Goal: Task Accomplishment & Management: Use online tool/utility

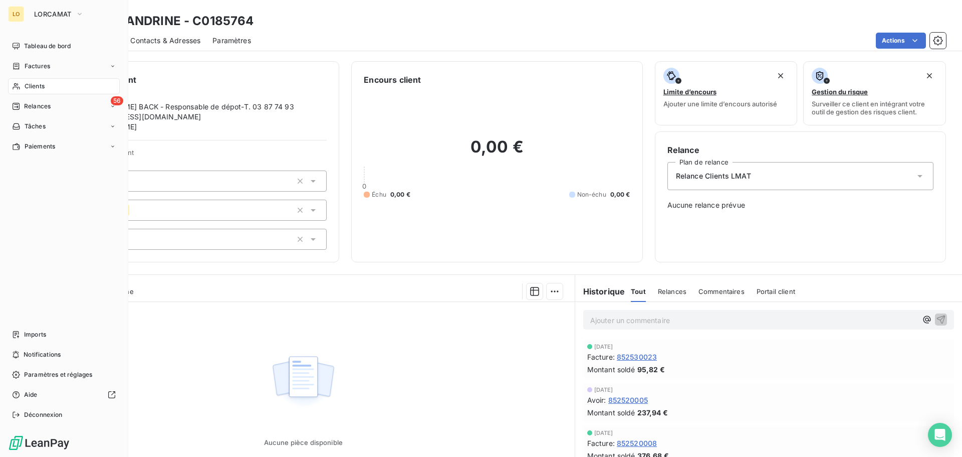
scroll to position [68, 0]
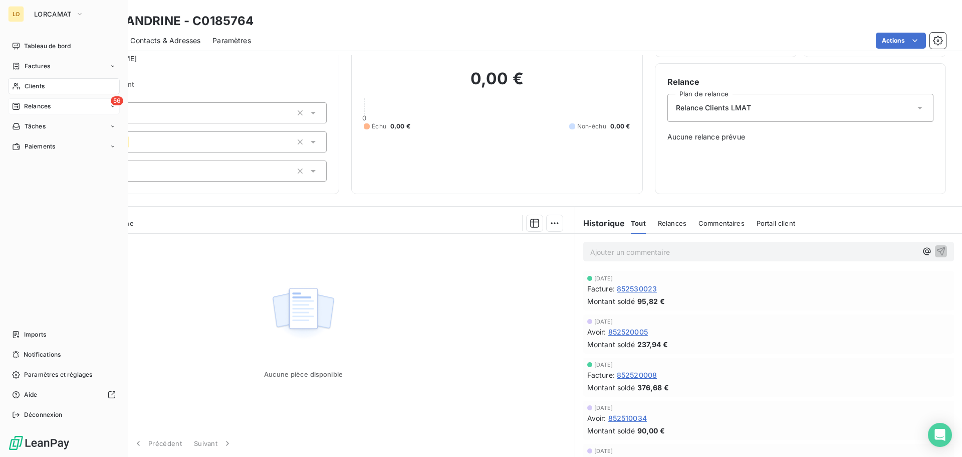
click at [19, 107] on icon at bounding box center [16, 106] width 8 height 8
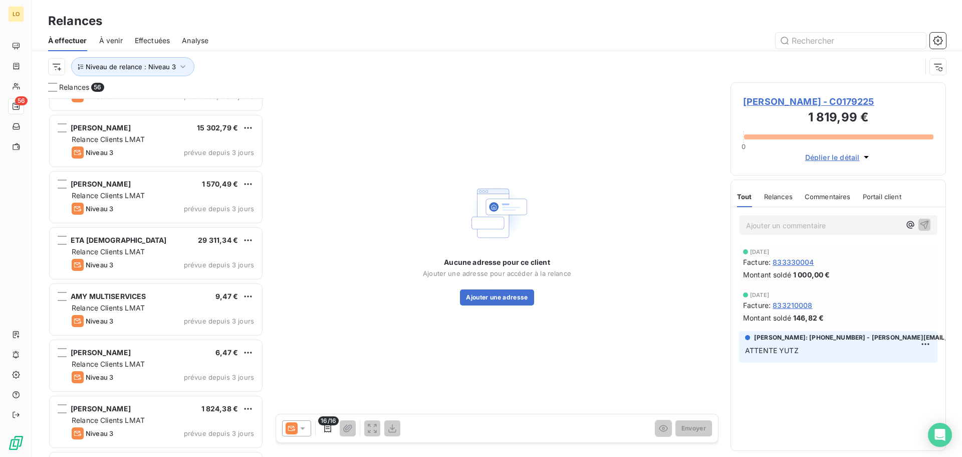
scroll to position [2786, 0]
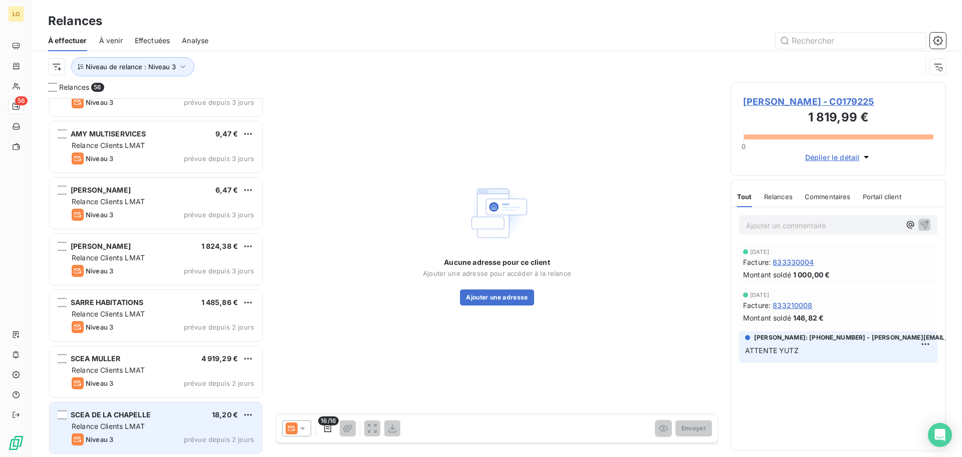
click at [110, 432] on div "SCEA DE LA CHAPELLE 18,20 € Relance Clients LMAT Niveau 3 prévue depuis 2 jours" at bounding box center [156, 427] width 212 height 51
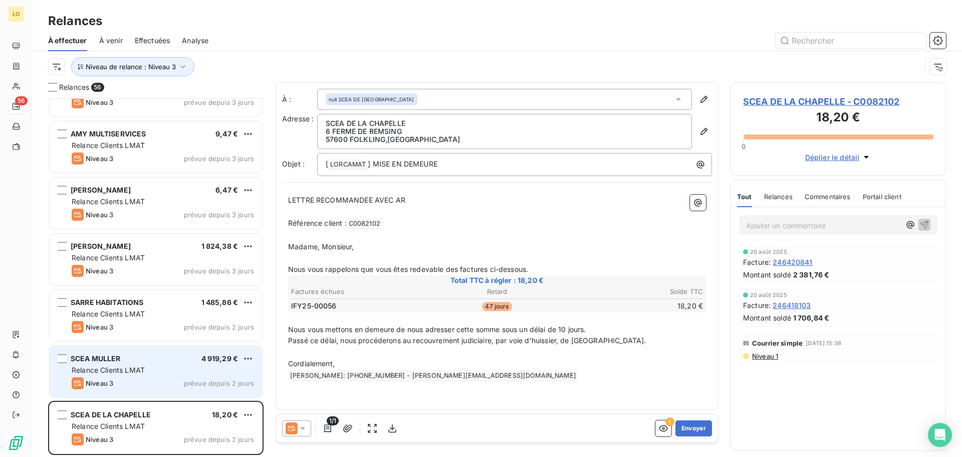
click at [155, 365] on div "Relance Clients LMAT" at bounding box center [163, 370] width 182 height 10
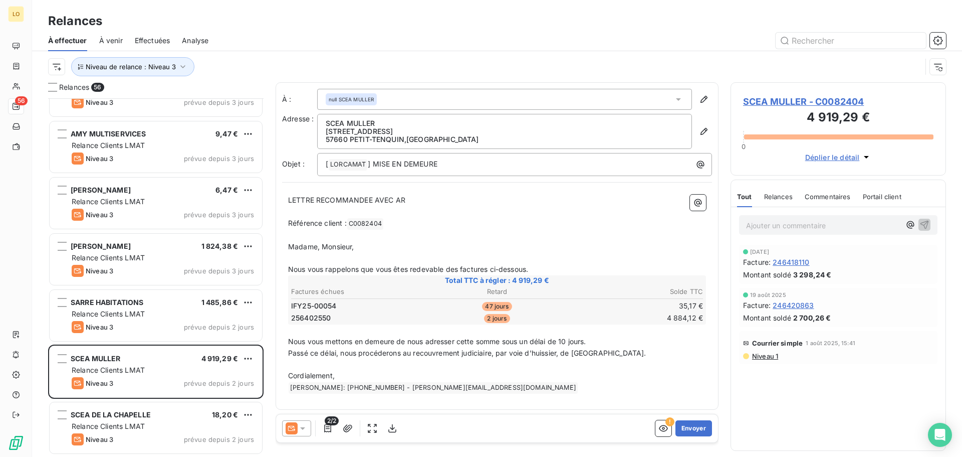
click at [307, 434] on div at bounding box center [296, 428] width 29 height 16
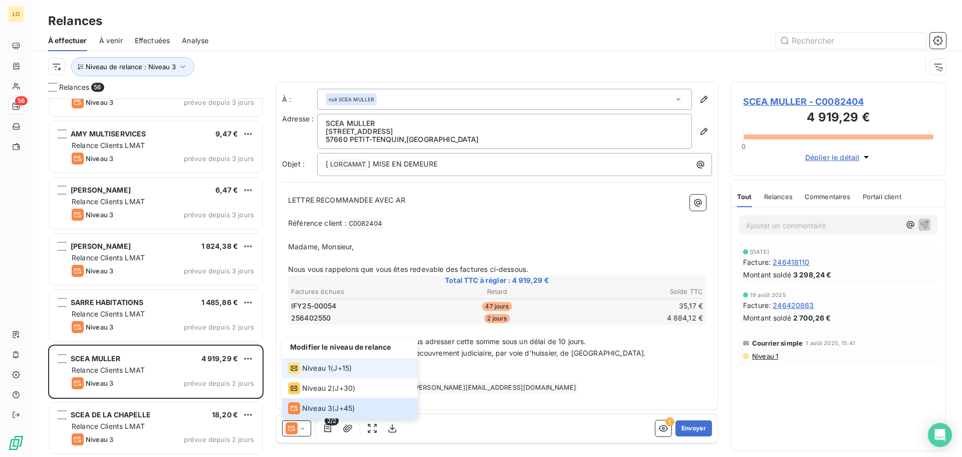
click at [310, 365] on span "Niveau 1" at bounding box center [316, 368] width 29 height 10
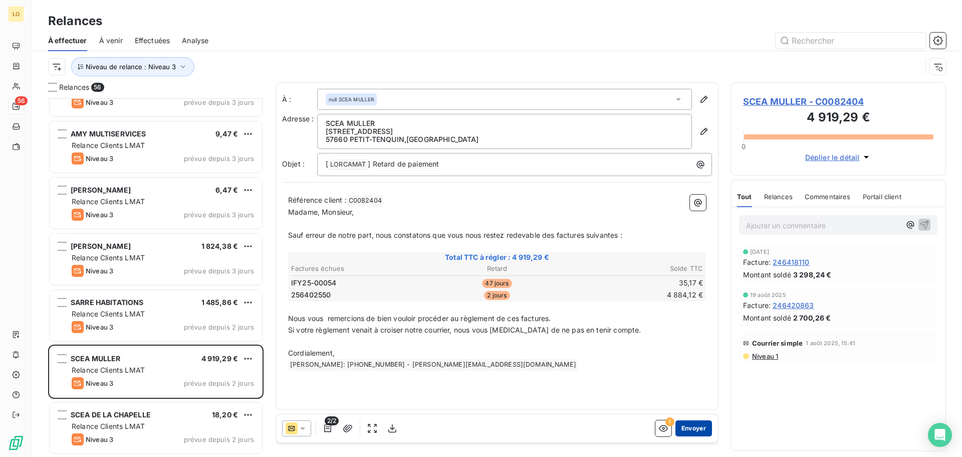
click at [701, 424] on button "Envoyer" at bounding box center [694, 428] width 37 height 16
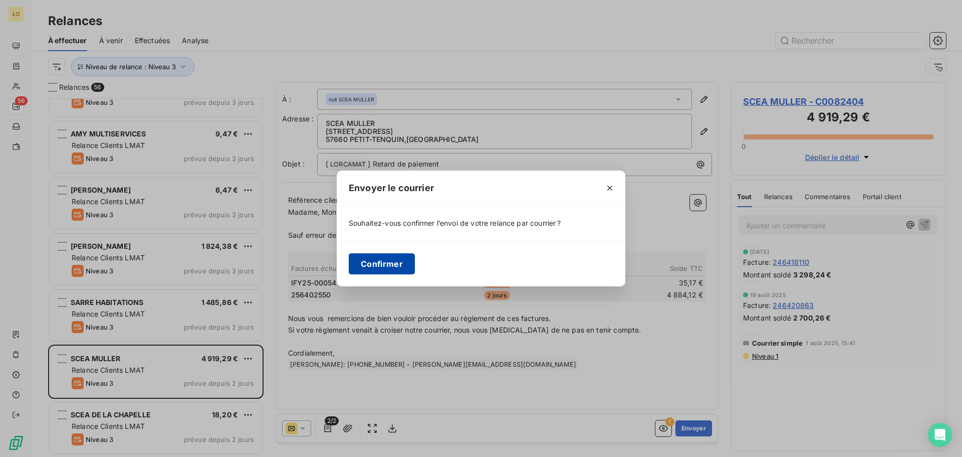
click at [383, 268] on button "Confirmer" at bounding box center [382, 263] width 66 height 21
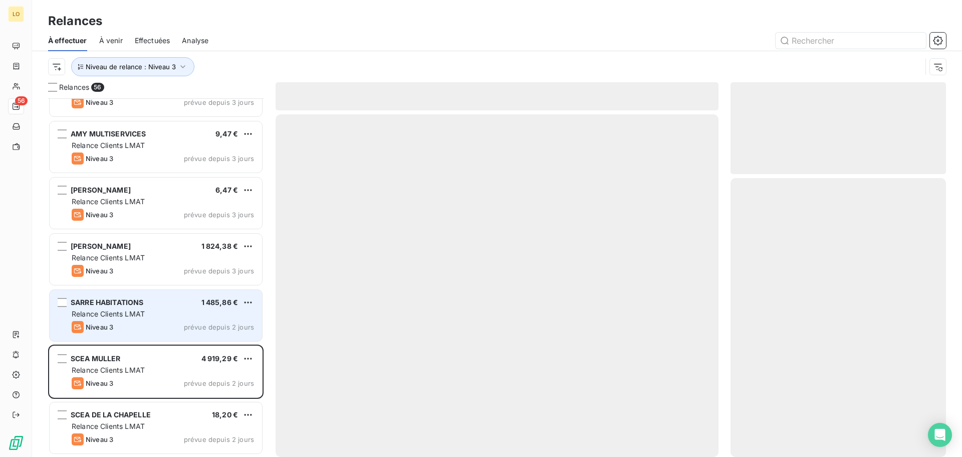
click at [142, 316] on span "Relance Clients LMAT" at bounding box center [108, 313] width 73 height 9
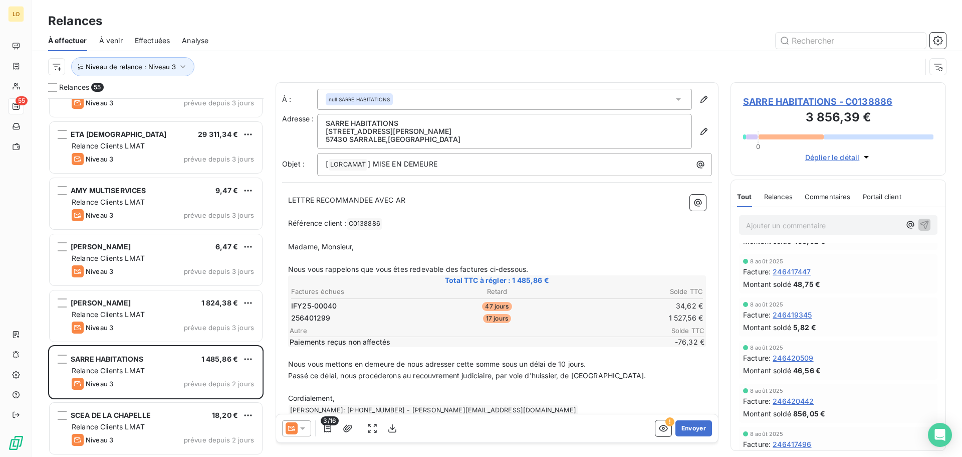
scroll to position [1597, 0]
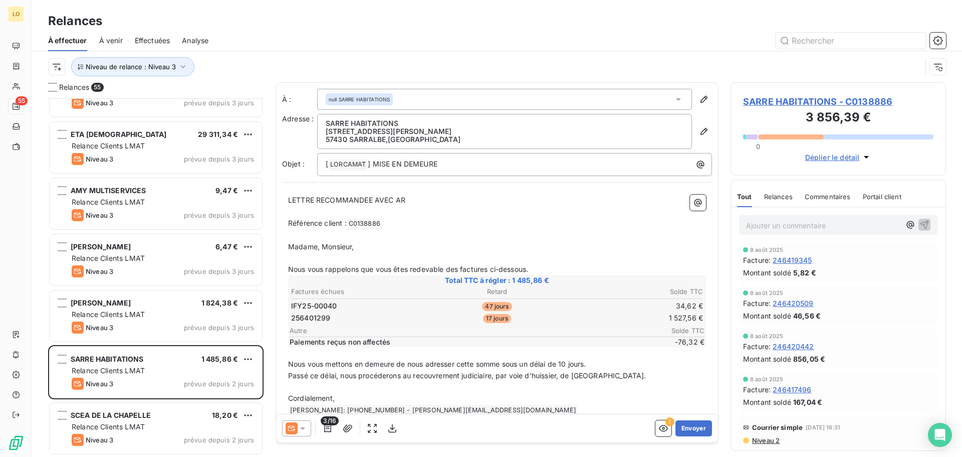
click at [767, 442] on span "Niveau 2" at bounding box center [765, 440] width 29 height 8
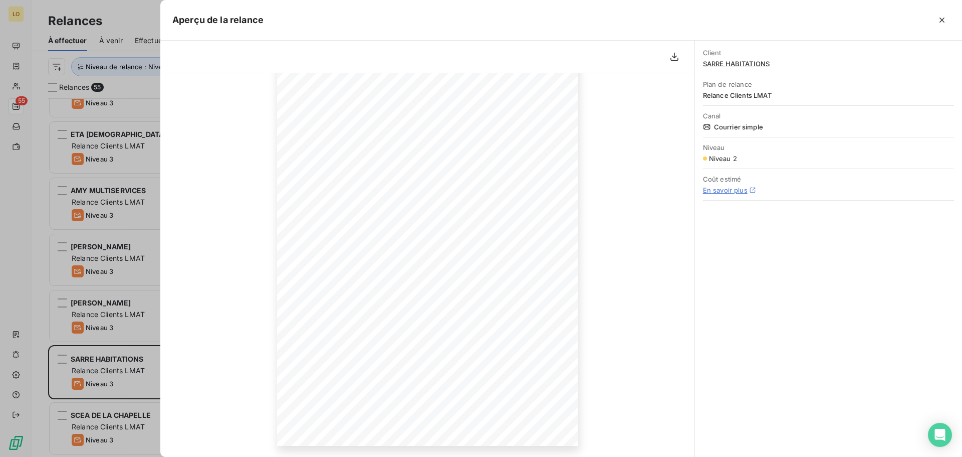
scroll to position [101, 0]
click at [940, 19] on icon "button" at bounding box center [942, 20] width 10 height 10
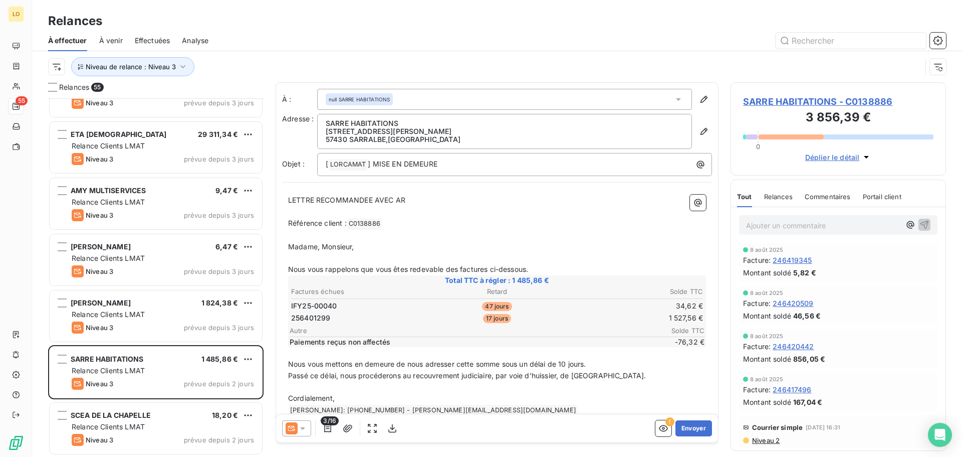
click at [300, 427] on icon at bounding box center [302, 428] width 5 height 3
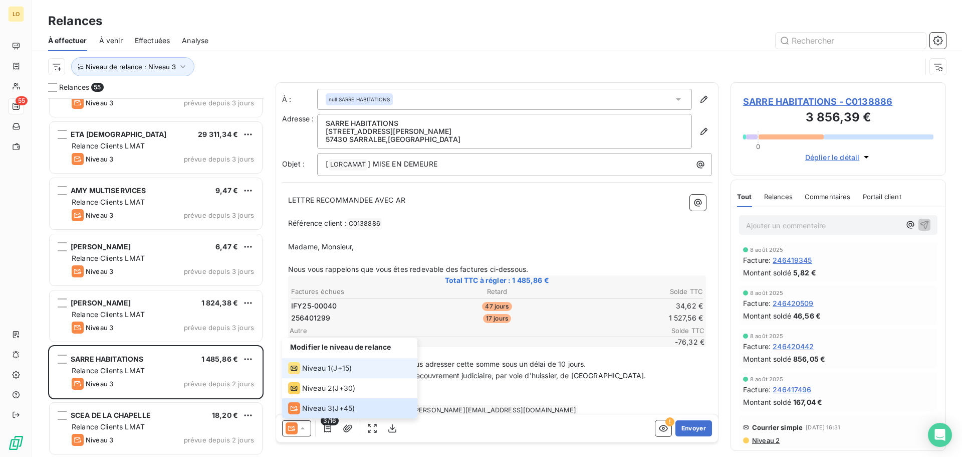
click at [309, 371] on span "Niveau 1" at bounding box center [316, 368] width 29 height 10
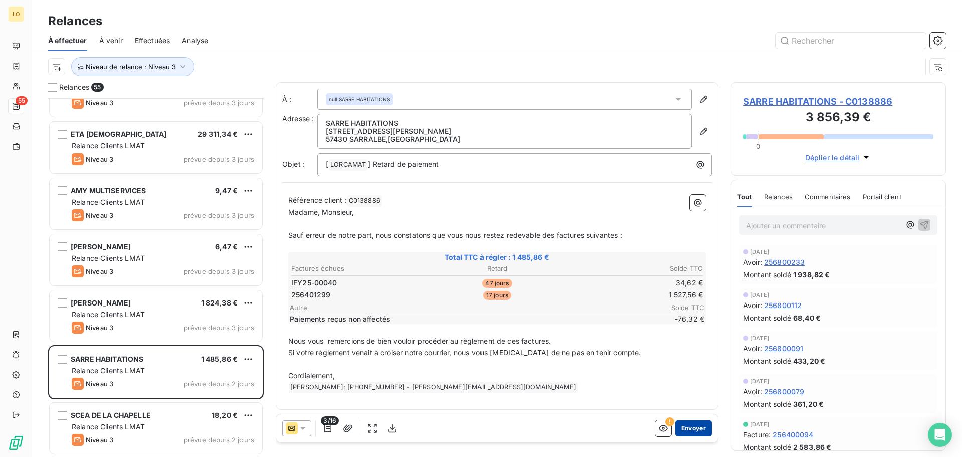
click at [685, 430] on button "Envoyer" at bounding box center [694, 428] width 37 height 16
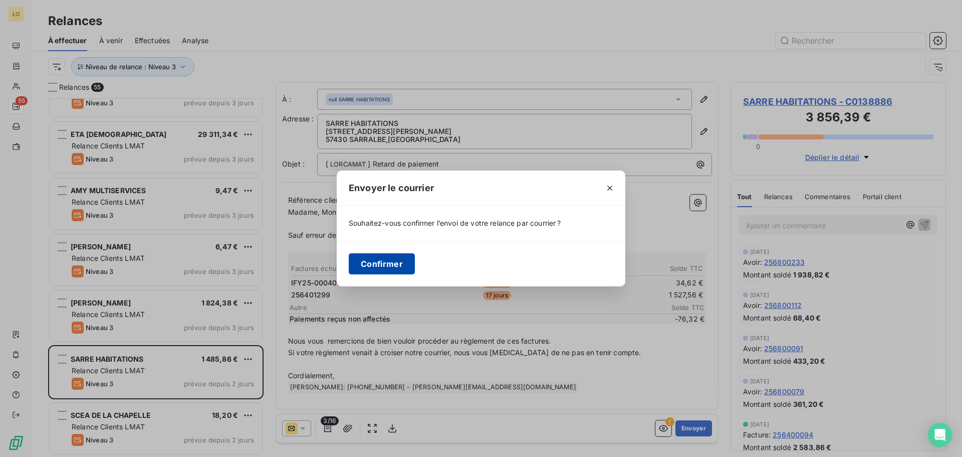
click at [383, 267] on button "Confirmer" at bounding box center [382, 263] width 66 height 21
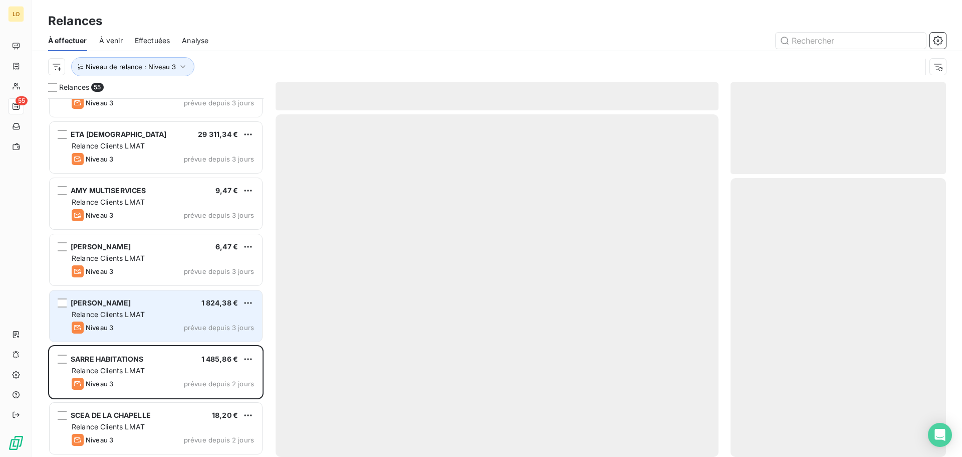
click at [169, 318] on div "Relance Clients LMAT" at bounding box center [163, 314] width 182 height 10
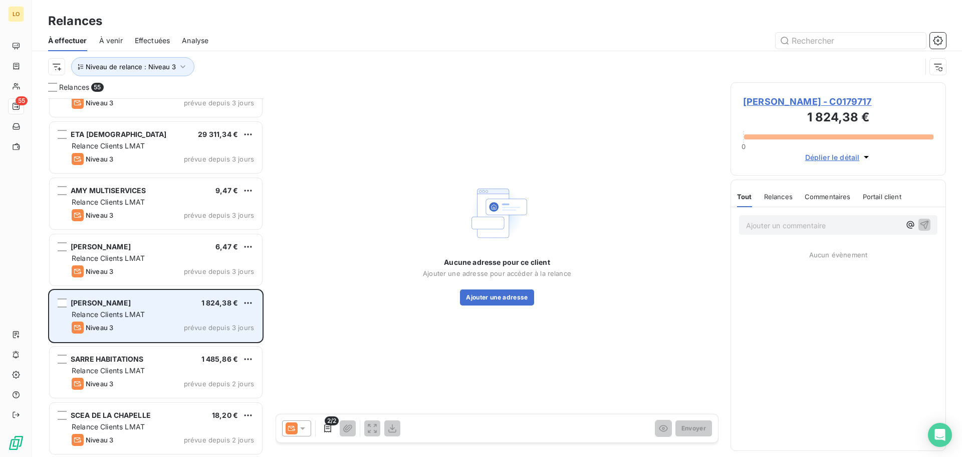
scroll to position [2673, 0]
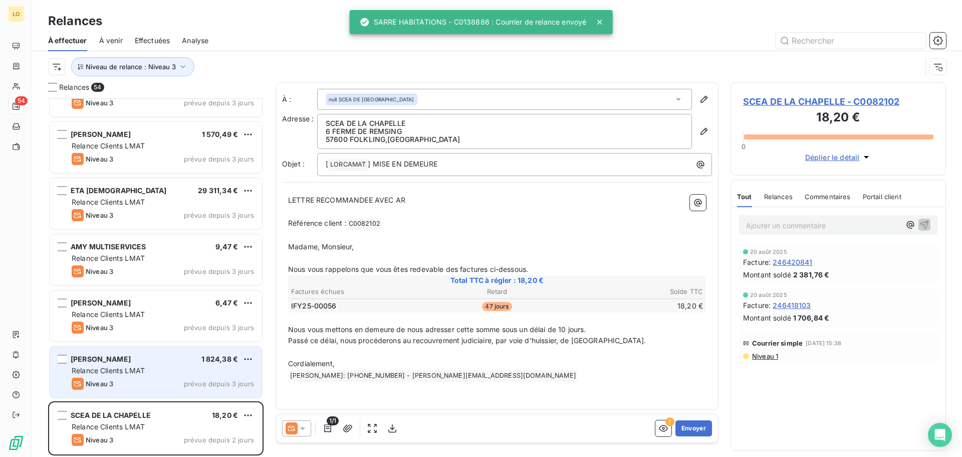
click at [124, 368] on span "Relance Clients LMAT" at bounding box center [108, 370] width 73 height 9
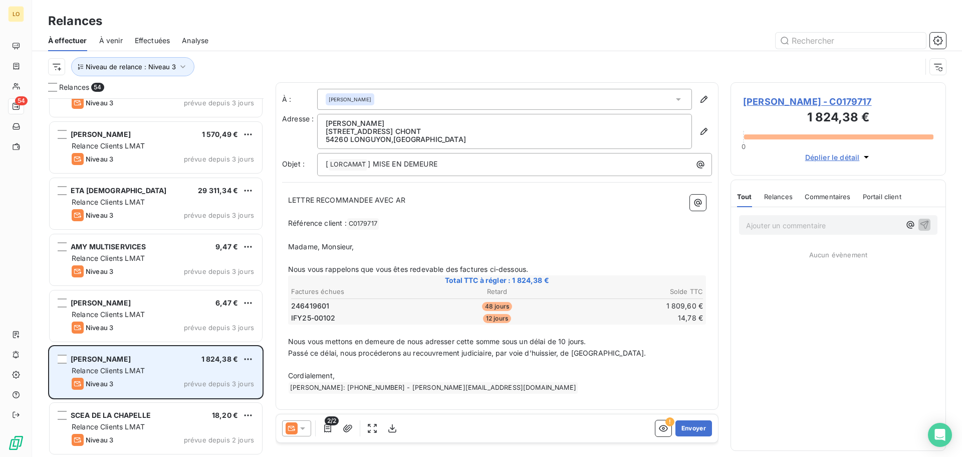
scroll to position [2673, 0]
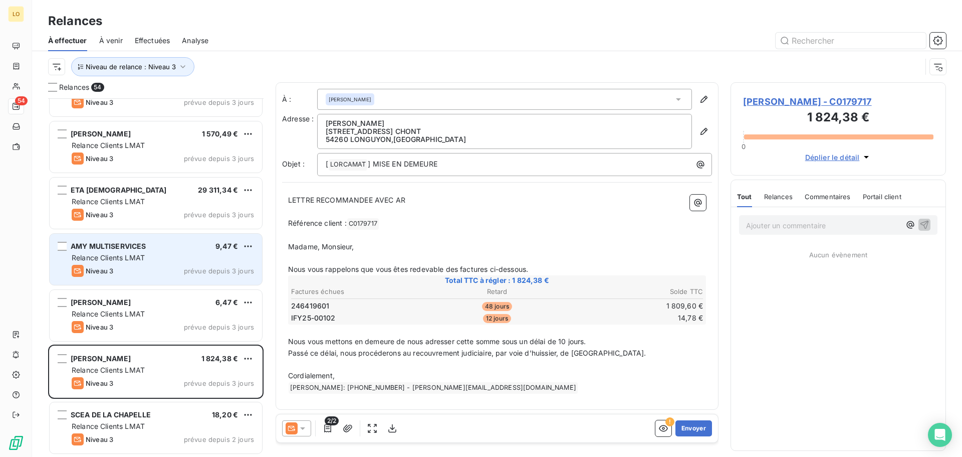
click at [172, 266] on div "Niveau 3 prévue depuis 3 jours" at bounding box center [163, 271] width 182 height 12
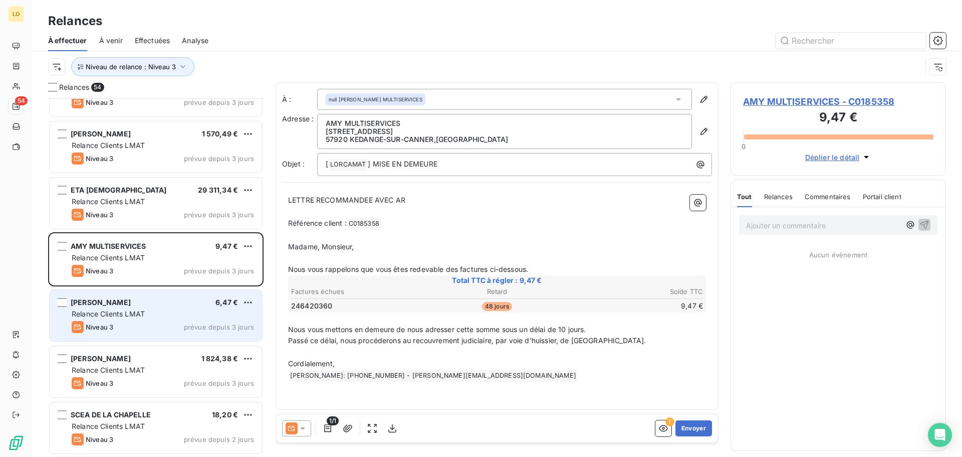
click at [160, 314] on div "Relance Clients LMAT" at bounding box center [163, 314] width 182 height 10
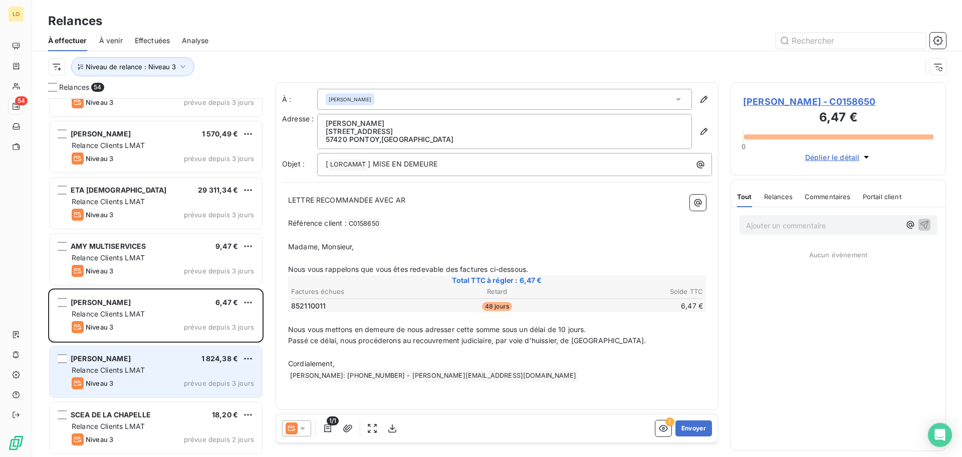
click at [172, 367] on div "Relance Clients LMAT" at bounding box center [163, 370] width 182 height 10
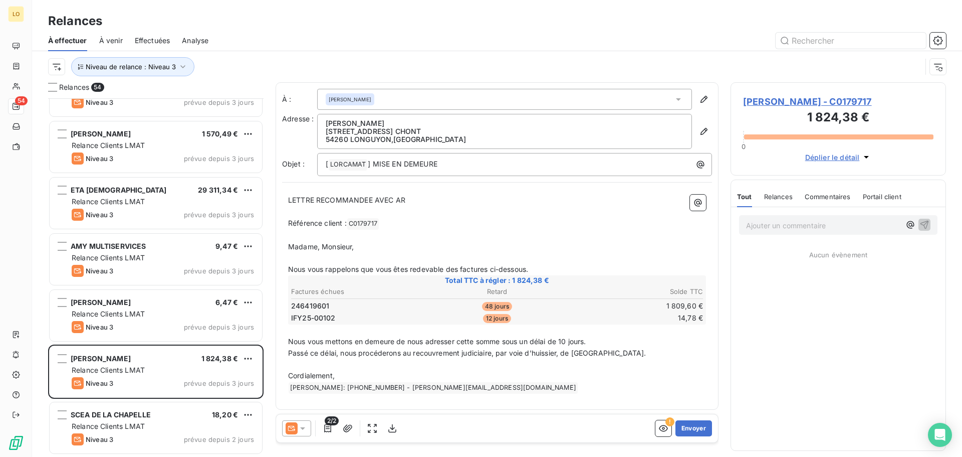
click at [303, 427] on icon at bounding box center [303, 428] width 10 height 10
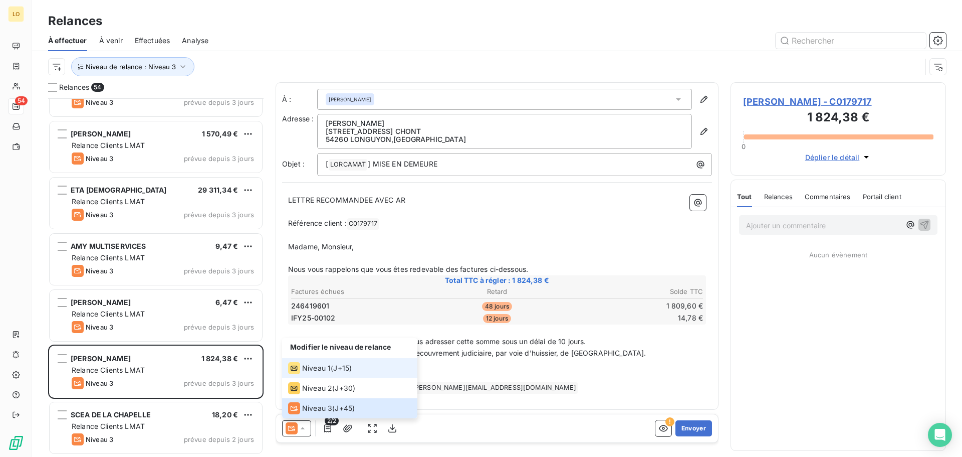
click at [308, 371] on span "Niveau 1" at bounding box center [316, 368] width 29 height 10
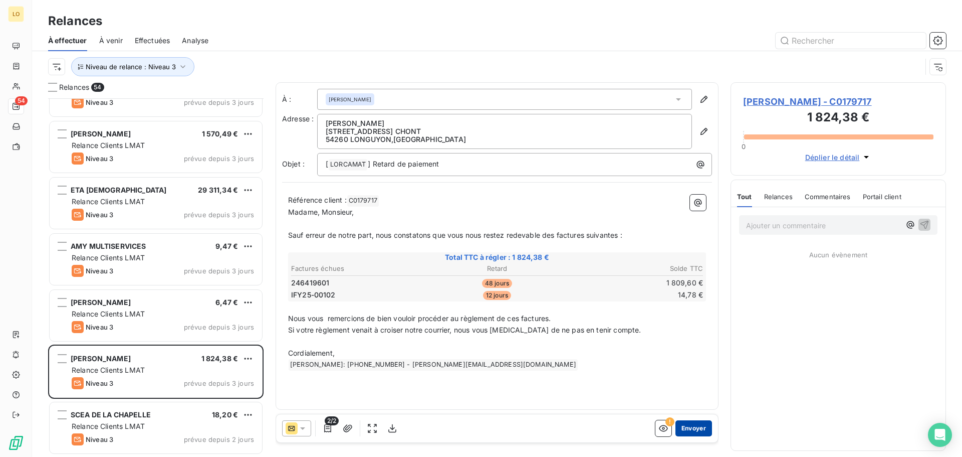
click at [685, 427] on button "Envoyer" at bounding box center [694, 428] width 37 height 16
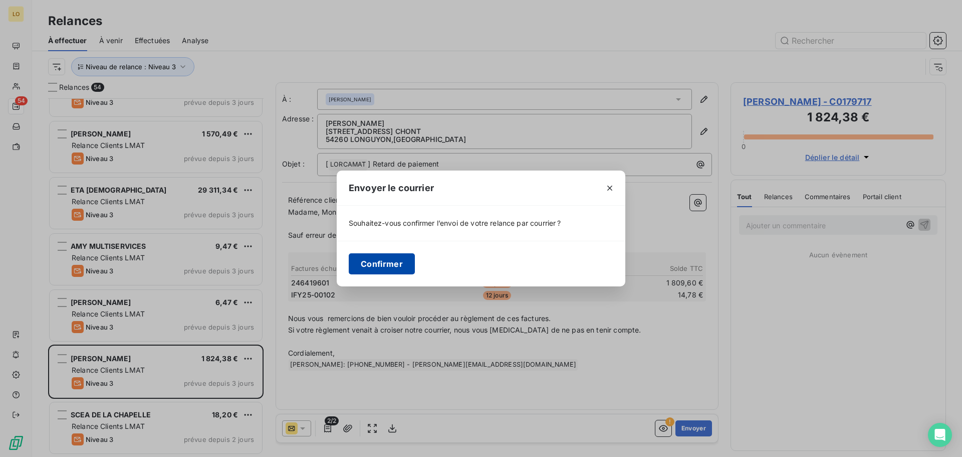
click at [359, 259] on button "Confirmer" at bounding box center [382, 263] width 66 height 21
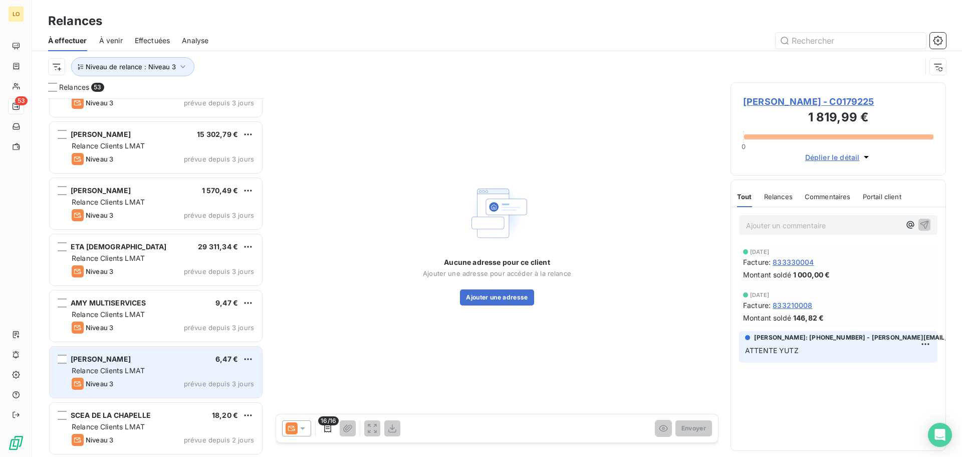
scroll to position [2617, 0]
click at [138, 386] on div "Niveau 3 prévue depuis 3 jours" at bounding box center [163, 383] width 182 height 12
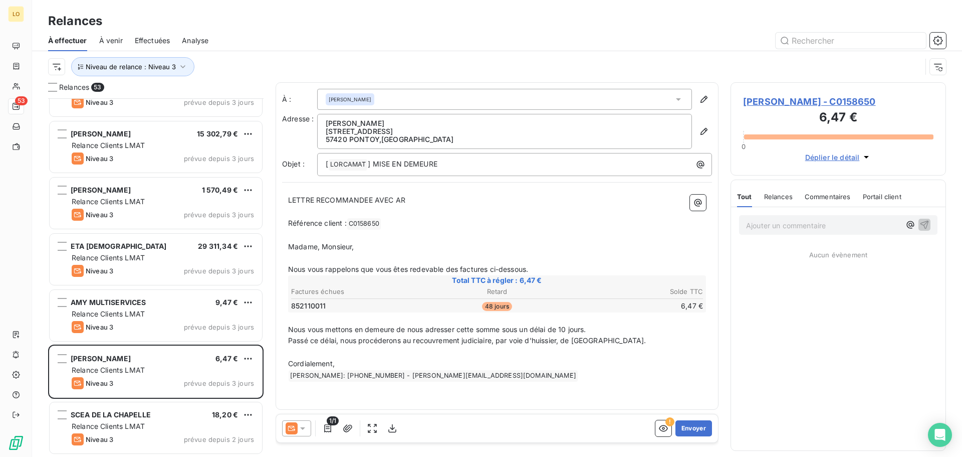
click at [164, 38] on span "Effectuées" at bounding box center [153, 41] width 36 height 10
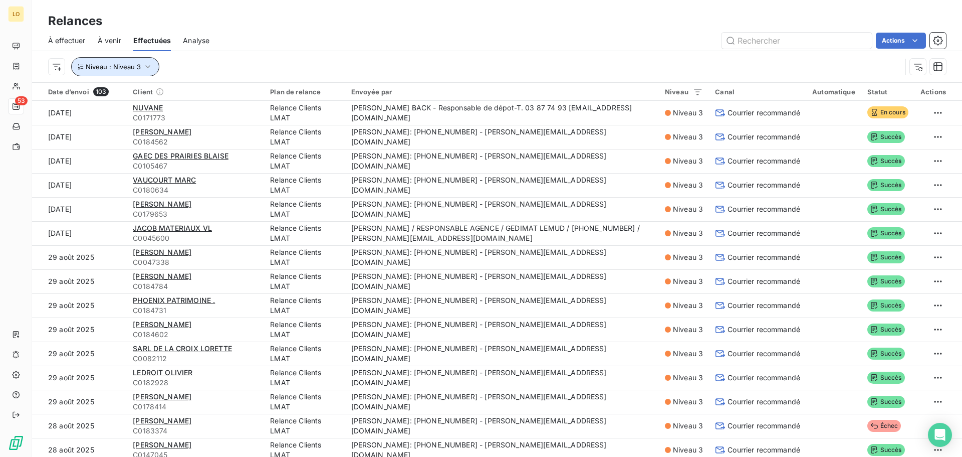
click at [148, 68] on icon "button" at bounding box center [148, 67] width 10 height 10
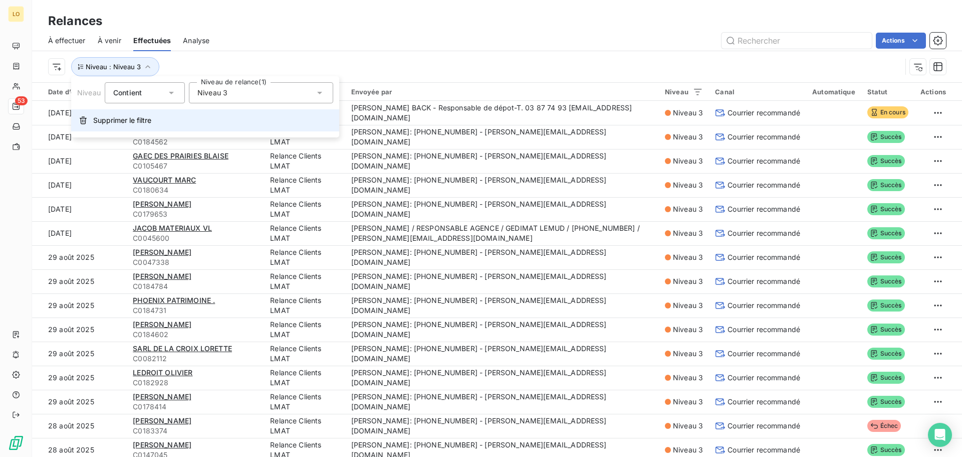
click at [137, 120] on span "Supprimer le filtre" at bounding box center [122, 120] width 58 height 10
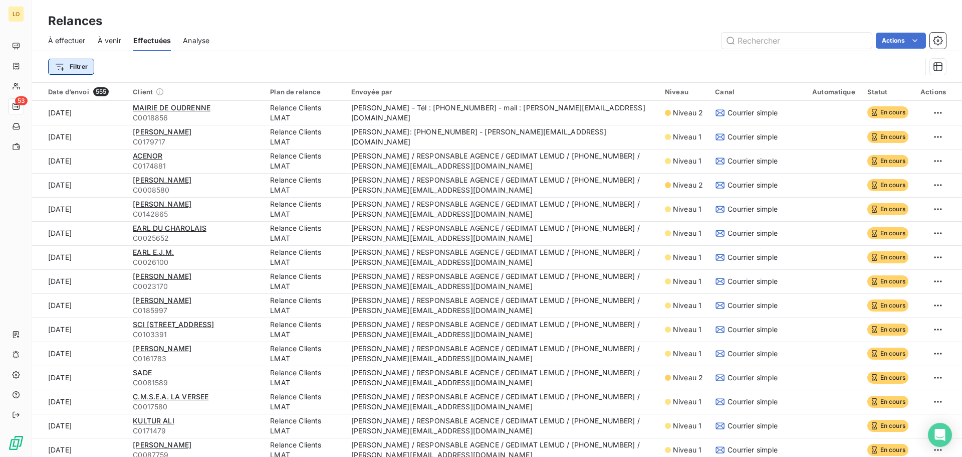
click at [83, 68] on html "LO 53 Relances À effectuer À venir Effectuées Analyse Actions Filtrer Date d’en…" at bounding box center [481, 228] width 962 height 457
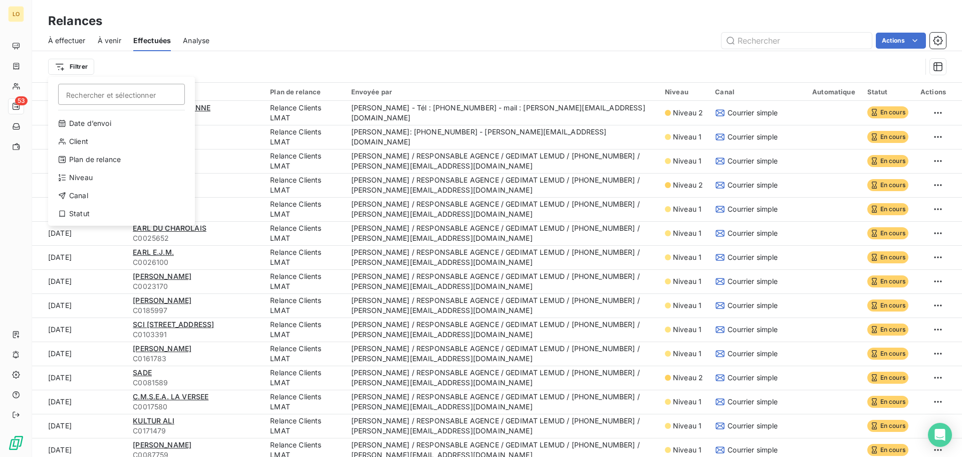
click at [74, 36] on html "LO 53 Relances À effectuer À venir Effectuées Analyse Actions Filtrer Recherche…" at bounding box center [481, 228] width 962 height 457
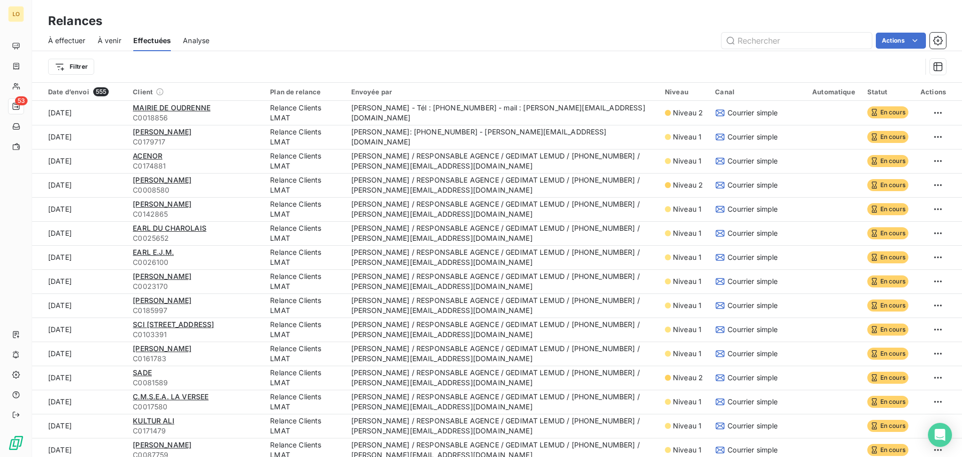
click at [72, 39] on span "À effectuer" at bounding box center [67, 41] width 38 height 10
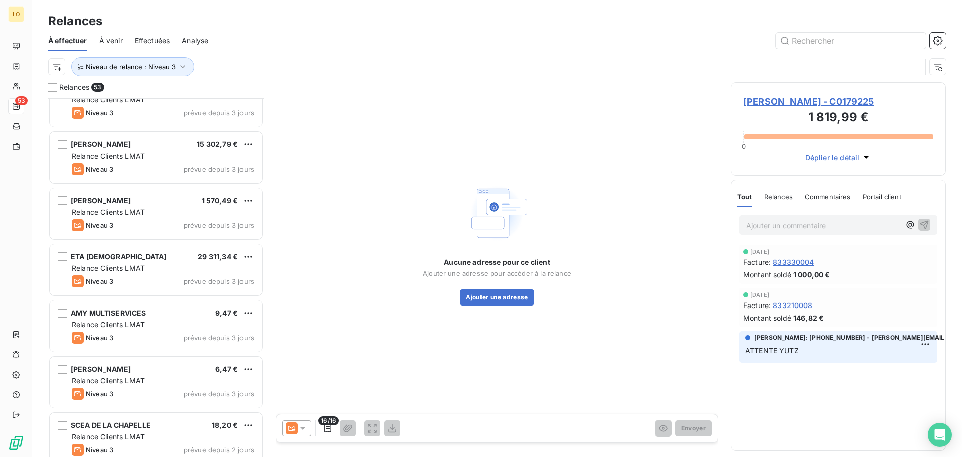
scroll to position [2617, 0]
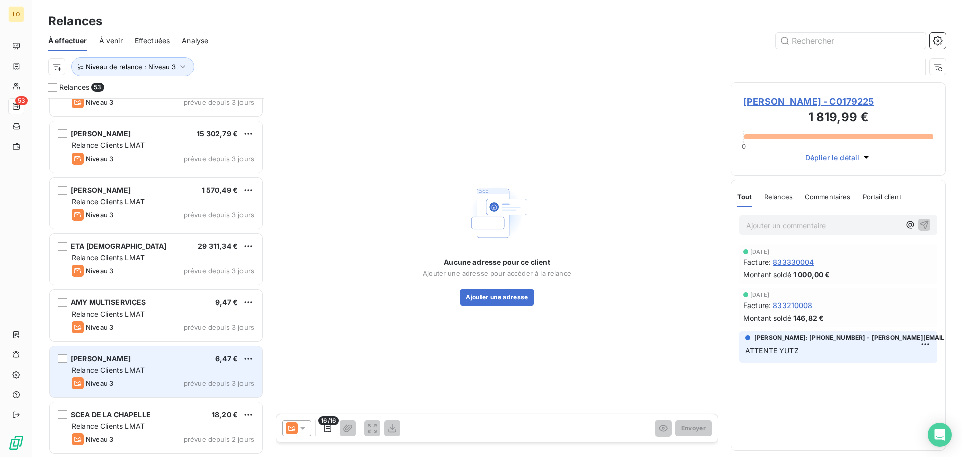
click at [97, 359] on span "[PERSON_NAME]" at bounding box center [101, 358] width 60 height 9
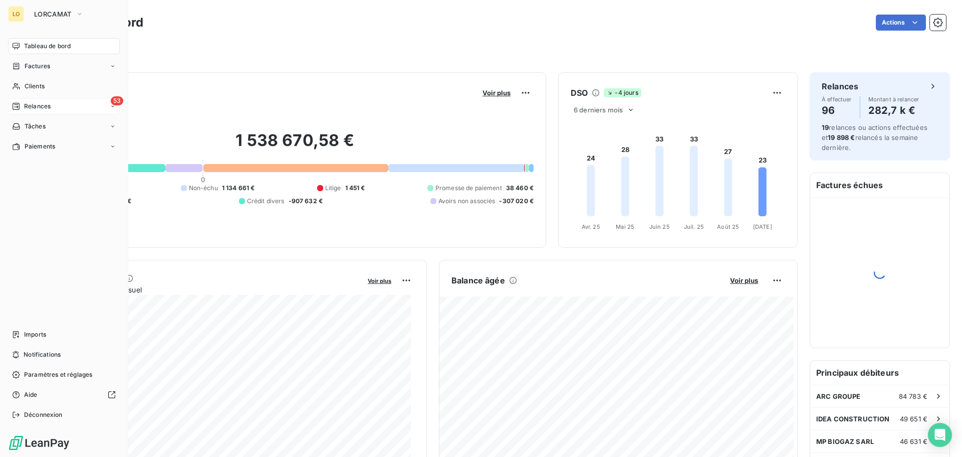
click at [27, 105] on span "Relances" at bounding box center [37, 106] width 27 height 9
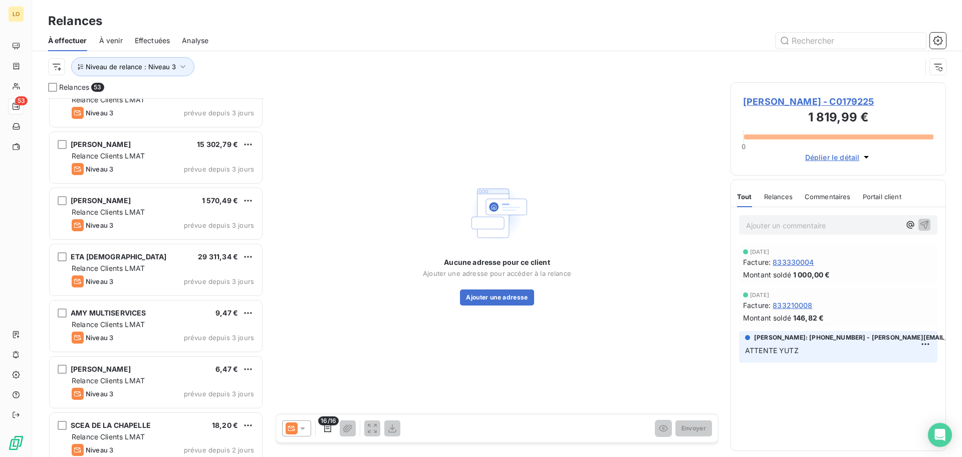
scroll to position [2617, 0]
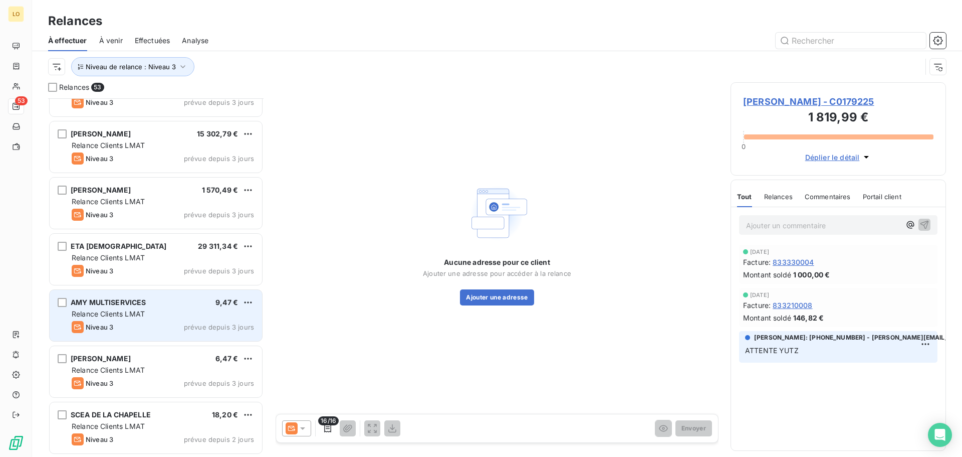
click at [173, 314] on div "Relance Clients LMAT" at bounding box center [163, 314] width 182 height 10
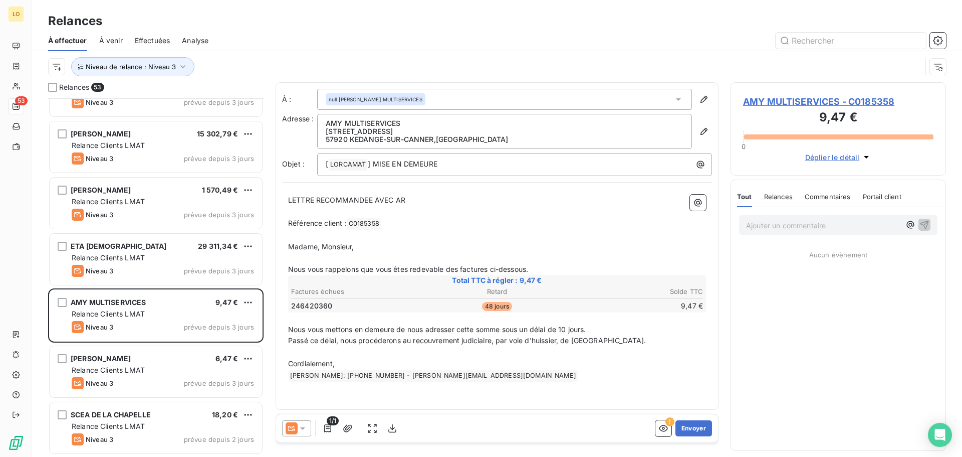
click at [306, 428] on icon at bounding box center [303, 428] width 10 height 10
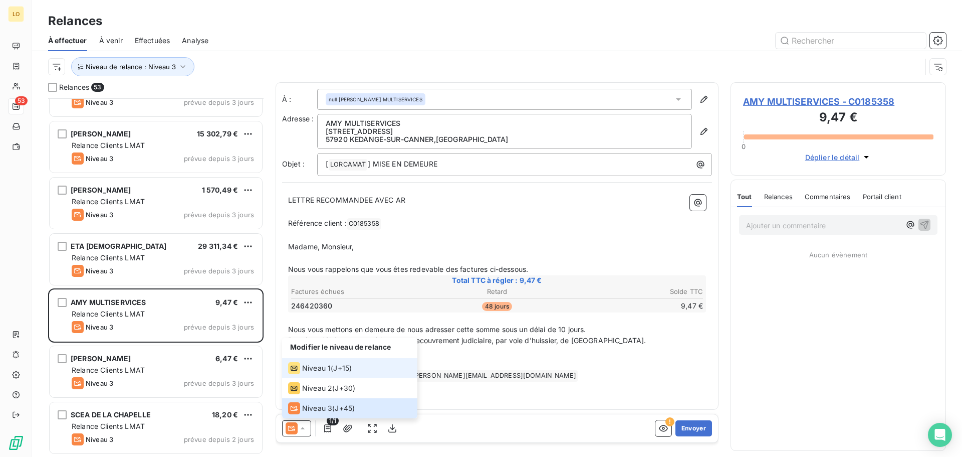
click at [333, 363] on div "Niveau 1 ( J+15 )" at bounding box center [320, 368] width 64 height 12
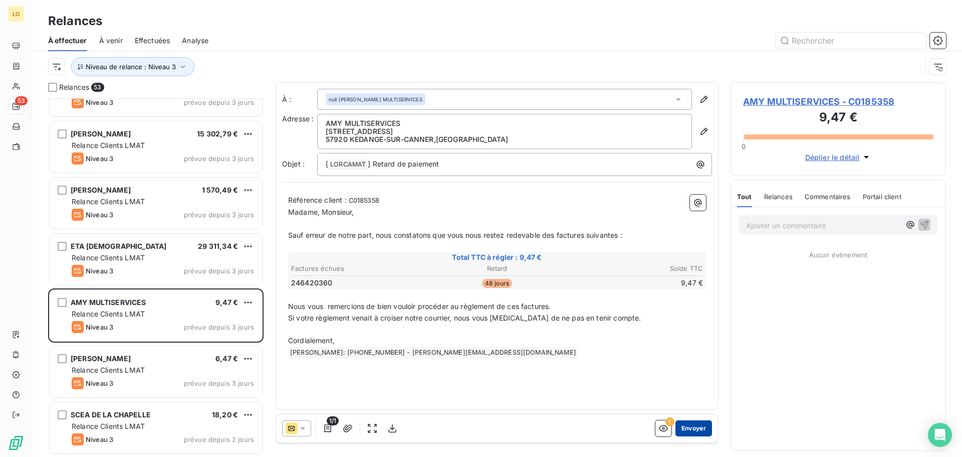
click at [683, 424] on button "Envoyer" at bounding box center [694, 428] width 37 height 16
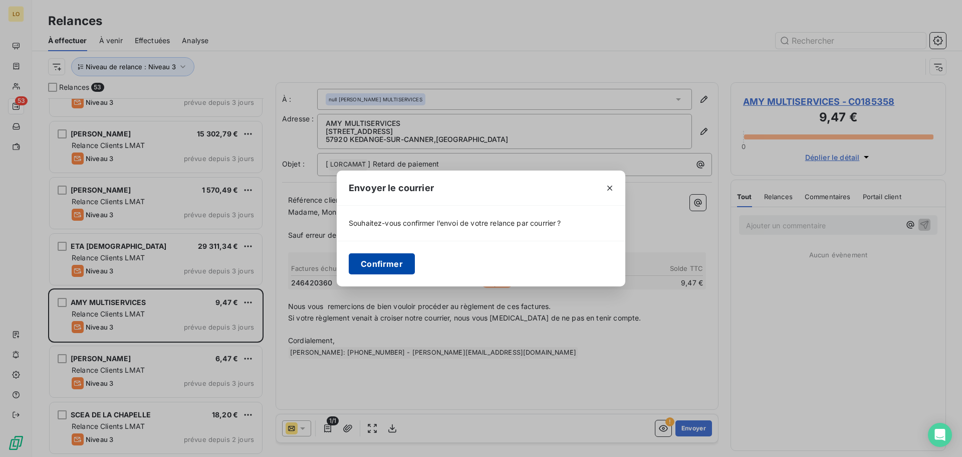
click at [366, 267] on button "Confirmer" at bounding box center [382, 263] width 66 height 21
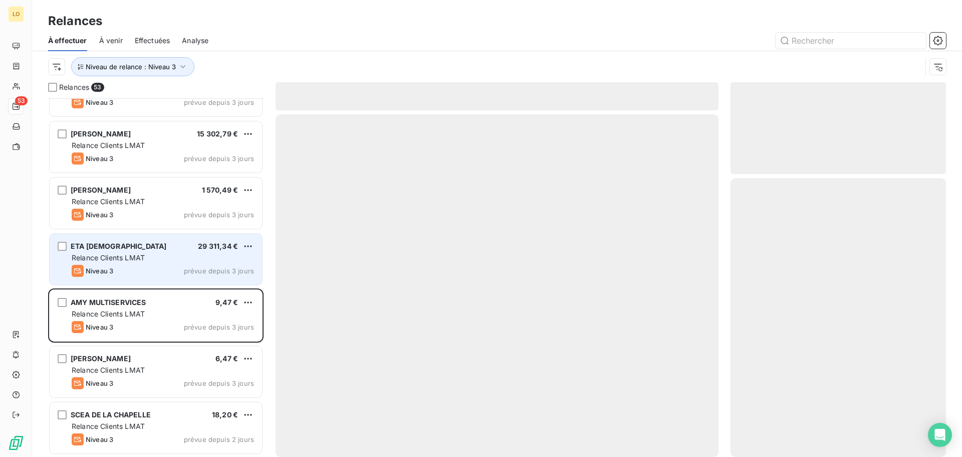
click at [159, 251] on div "ETA KIRCH 29 311,34 € Relance Clients LMAT Niveau 3 prévue depuis 3 jours" at bounding box center [156, 259] width 212 height 51
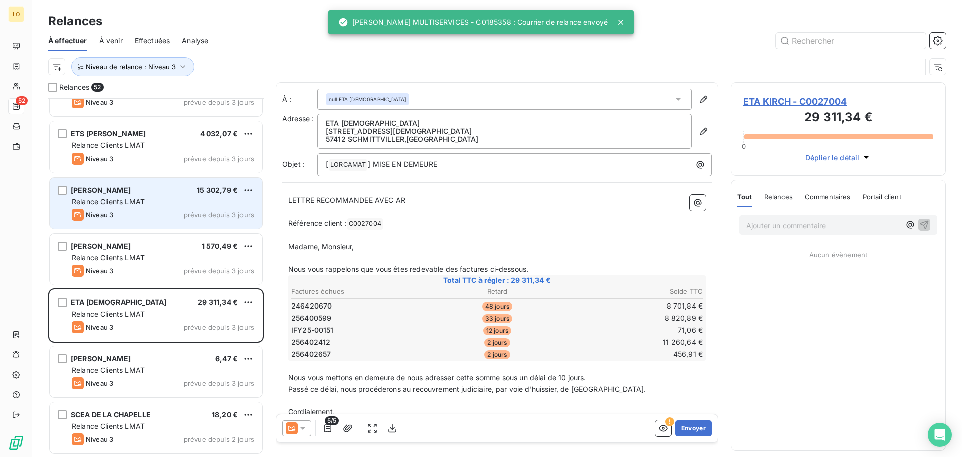
scroll to position [2561, 0]
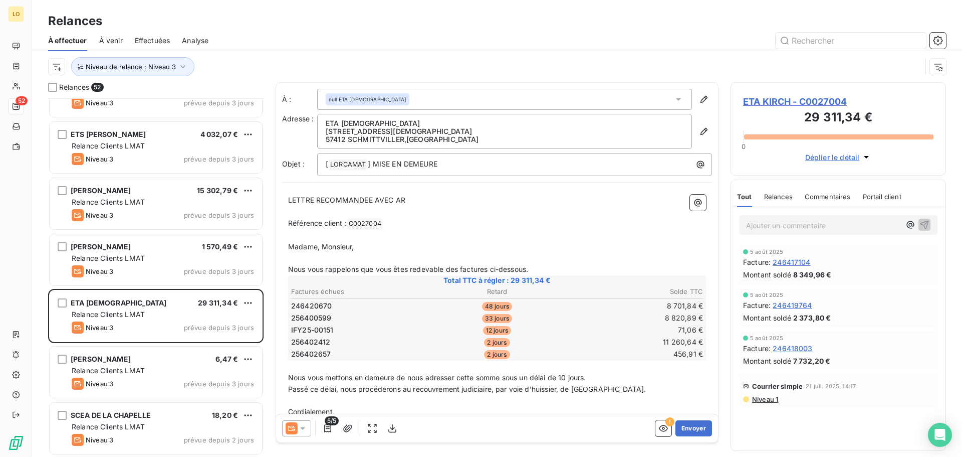
click at [301, 428] on icon at bounding box center [302, 428] width 5 height 3
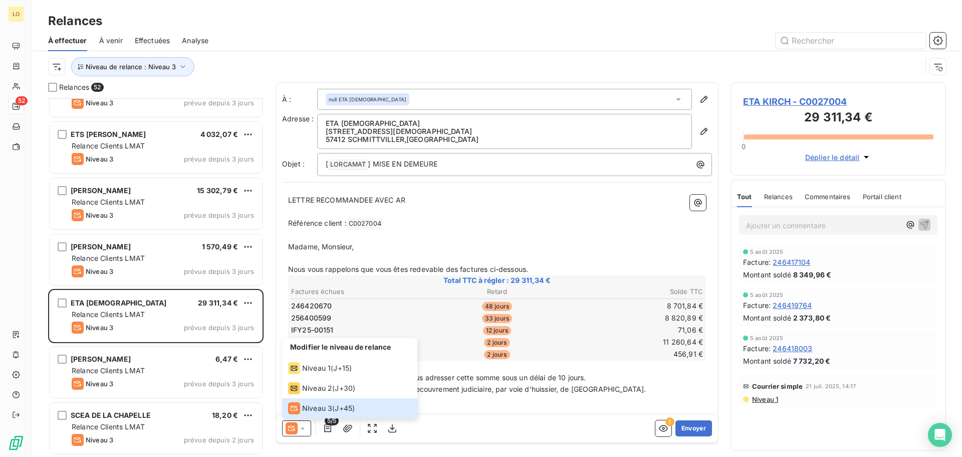
click at [765, 399] on span "Niveau 1" at bounding box center [764, 399] width 27 height 8
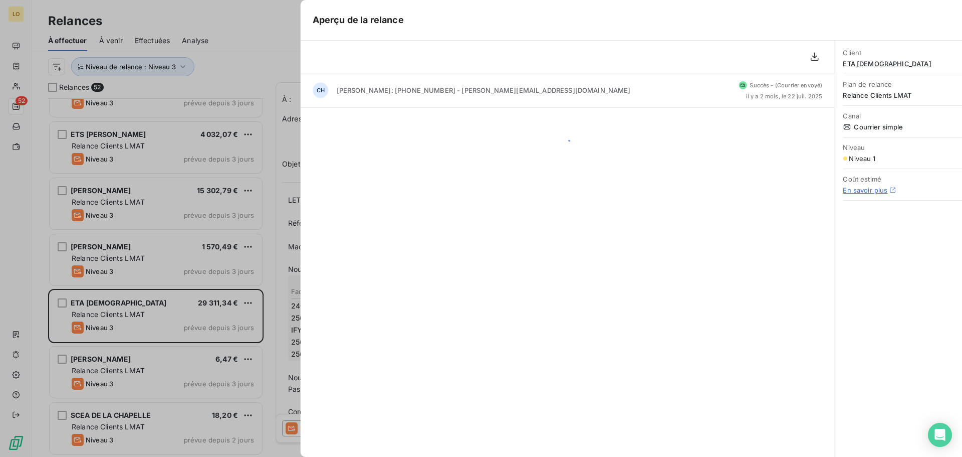
scroll to position [351, 208]
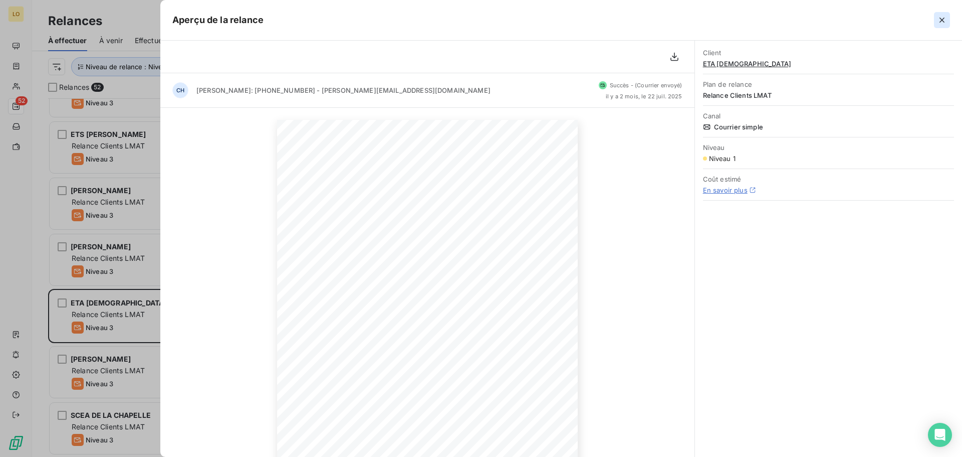
click at [941, 22] on icon "button" at bounding box center [942, 20] width 5 height 5
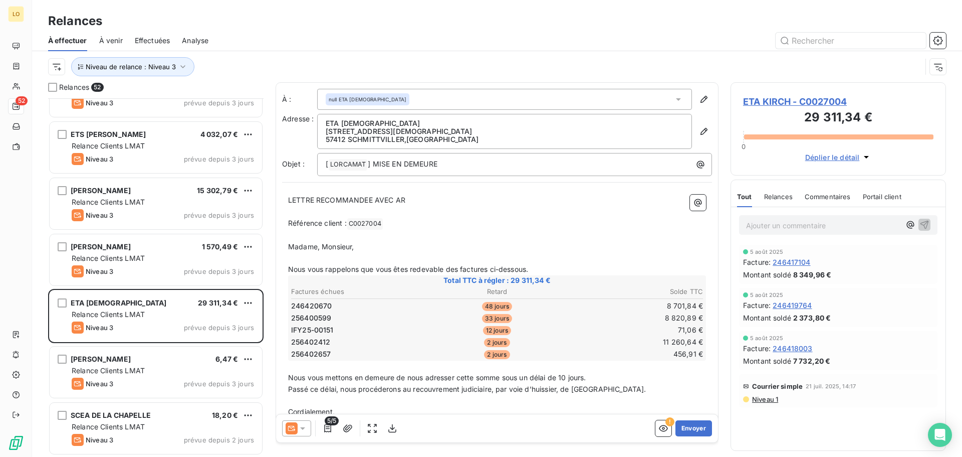
click at [301, 433] on div at bounding box center [296, 428] width 29 height 16
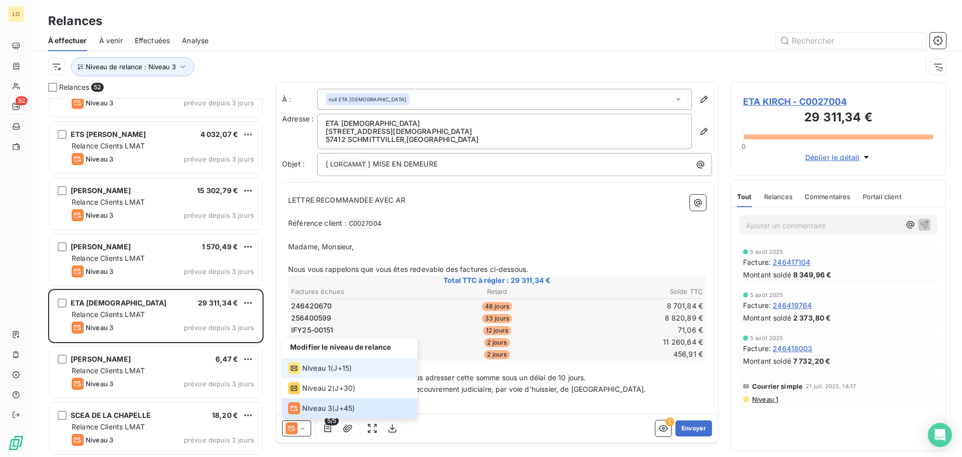
click at [334, 371] on div "Niveau 1 ( J+15 )" at bounding box center [320, 368] width 64 height 12
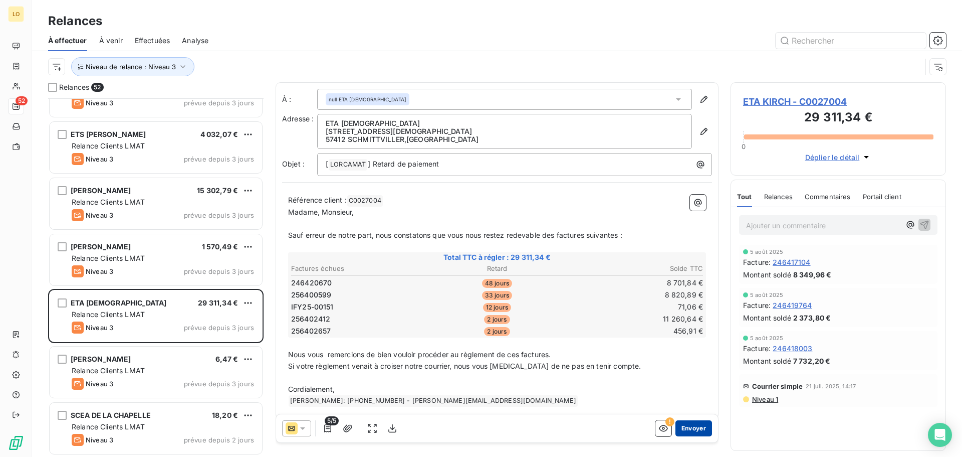
click at [677, 430] on button "Envoyer" at bounding box center [694, 428] width 37 height 16
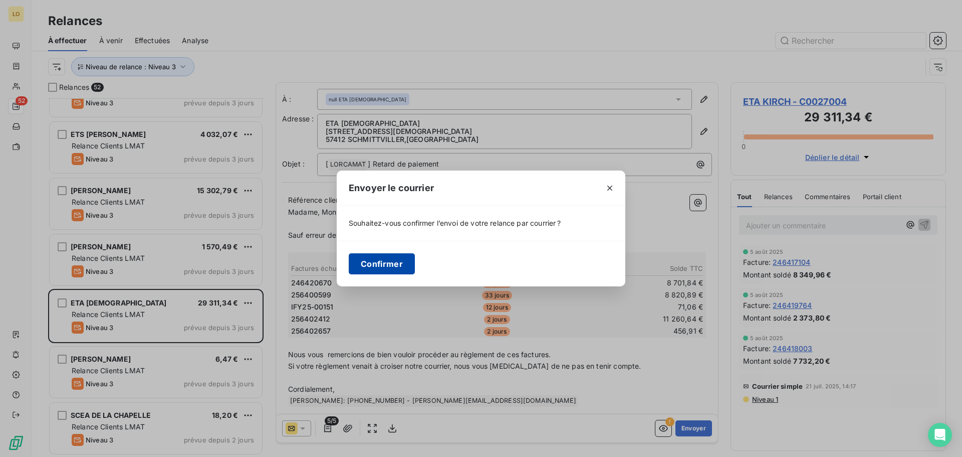
click at [392, 261] on button "Confirmer" at bounding box center [382, 263] width 66 height 21
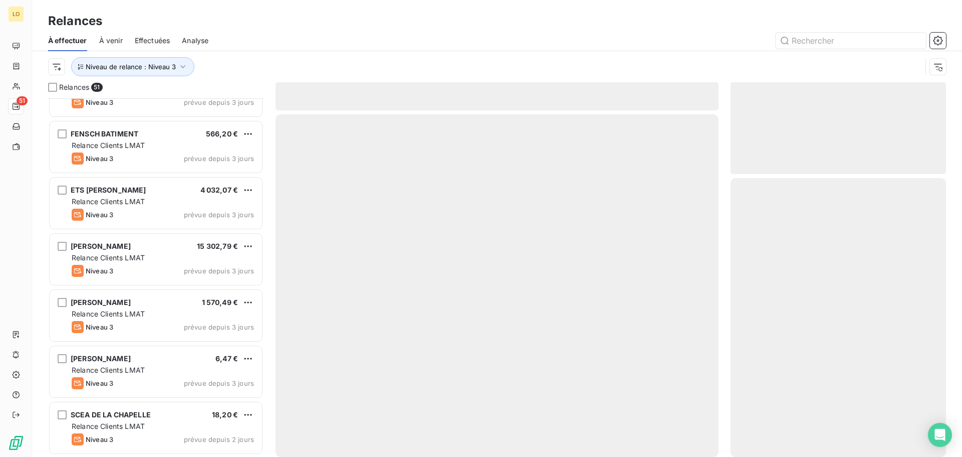
scroll to position [2504, 0]
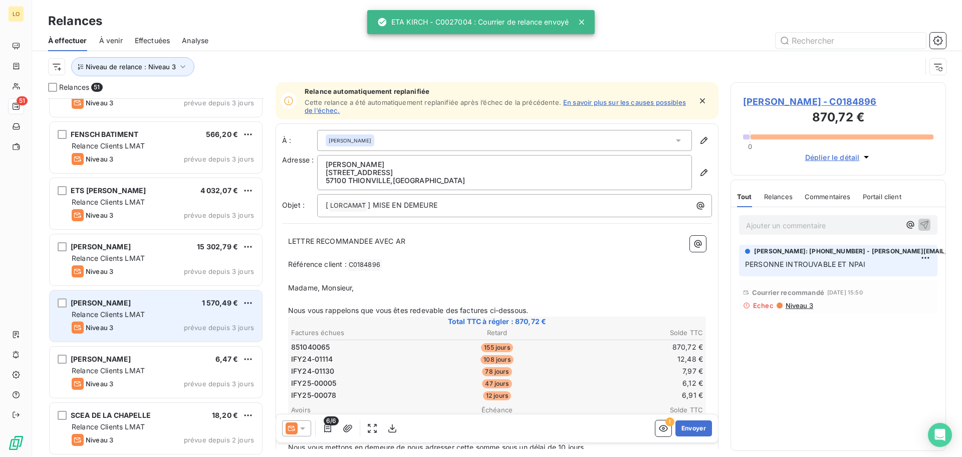
click at [147, 324] on div "Niveau 3 prévue depuis 3 jours" at bounding box center [163, 327] width 182 height 12
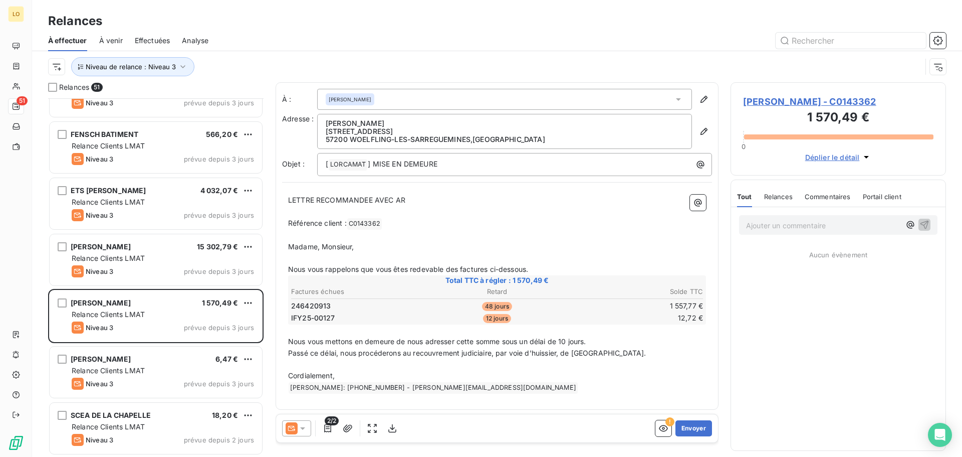
click at [307, 422] on div at bounding box center [296, 428] width 29 height 16
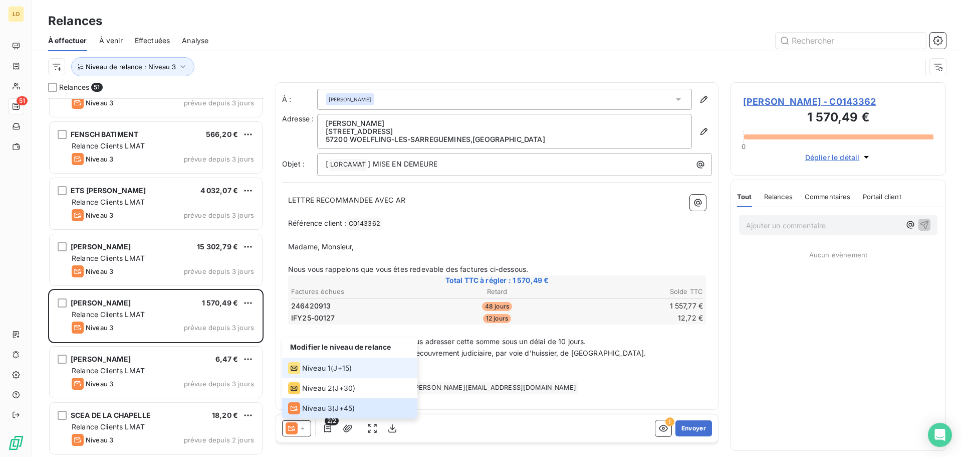
click at [328, 363] on span "Niveau 1" at bounding box center [316, 368] width 29 height 10
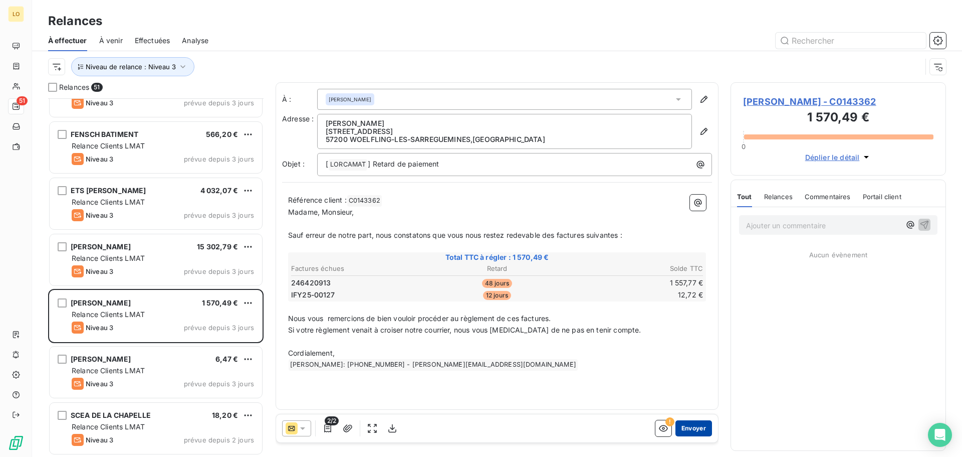
click at [700, 427] on button "Envoyer" at bounding box center [694, 428] width 37 height 16
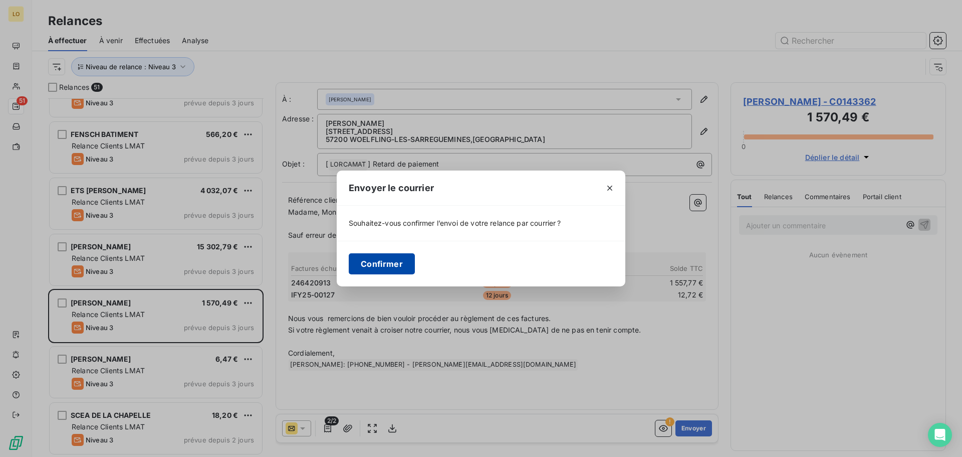
click at [362, 267] on button "Confirmer" at bounding box center [382, 263] width 66 height 21
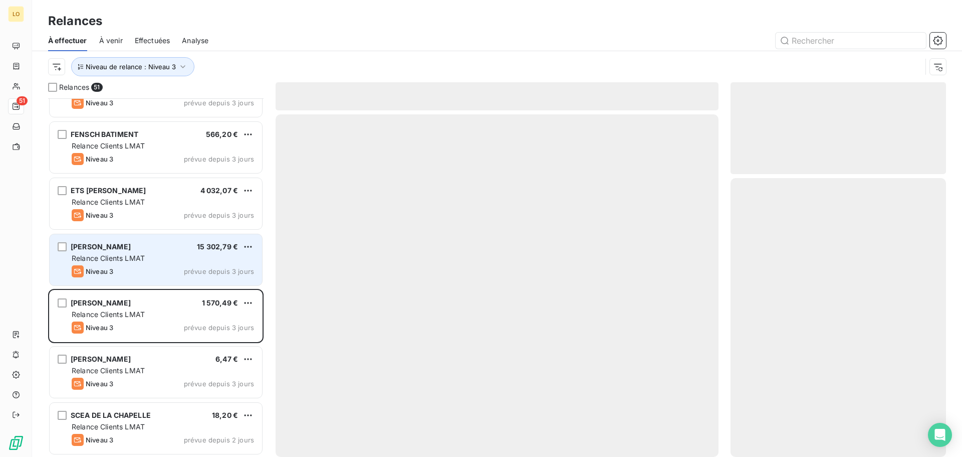
scroll to position [2448, 0]
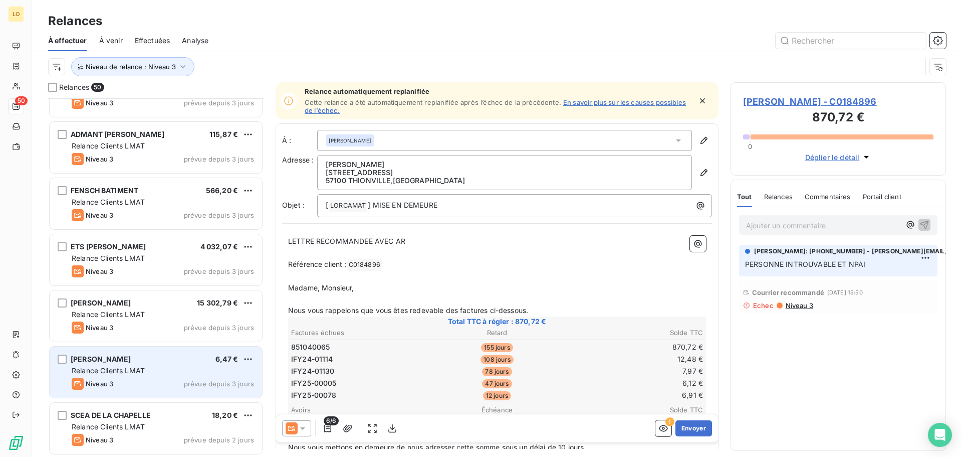
scroll to position [2449, 0]
click at [145, 367] on div "Relance Clients LMAT" at bounding box center [163, 370] width 182 height 10
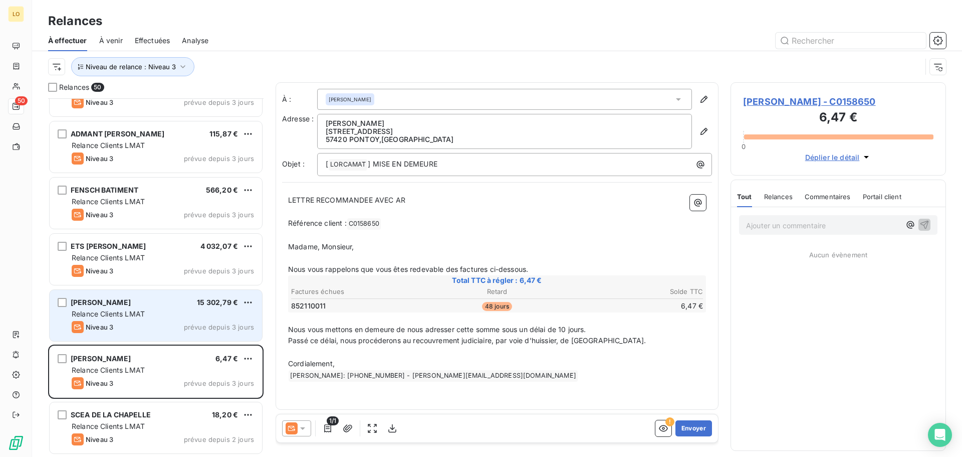
click at [160, 328] on div "Niveau 3 prévue depuis 3 jours" at bounding box center [163, 327] width 182 height 12
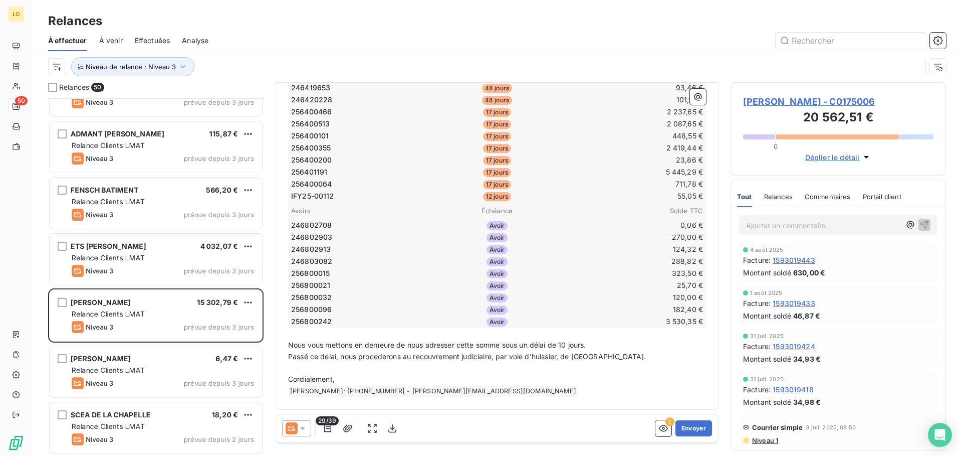
scroll to position [351, 208]
